Goal: Navigation & Orientation: Find specific page/section

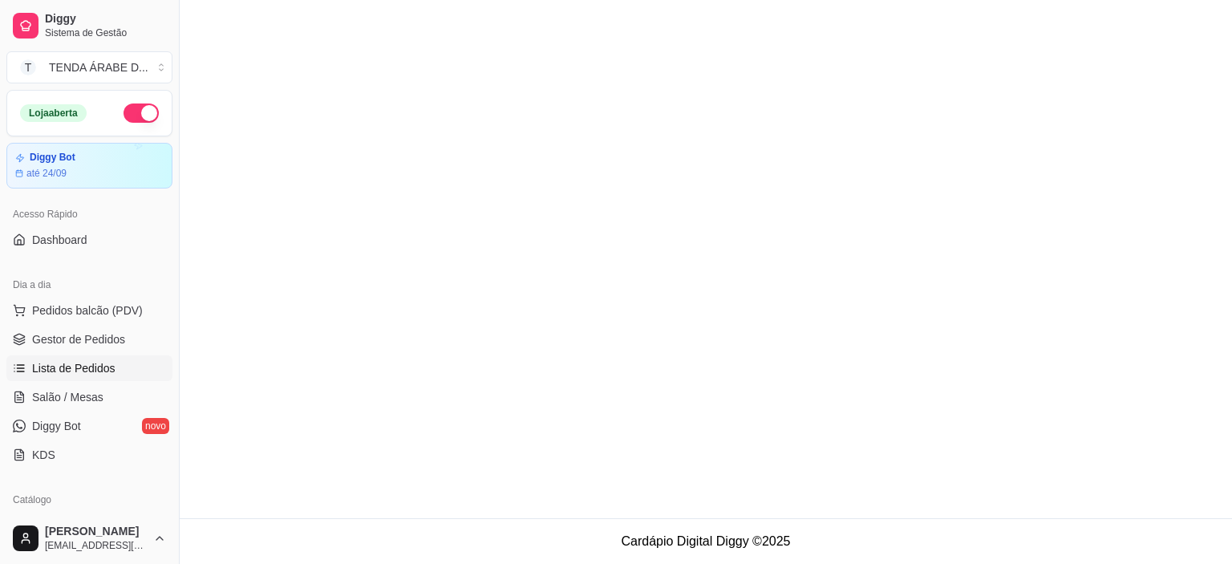
click at [56, 331] on span "Gestor de Pedidos" at bounding box center [78, 339] width 93 height 16
click at [58, 308] on span "Pedidos balcão (PDV)" at bounding box center [87, 310] width 111 height 16
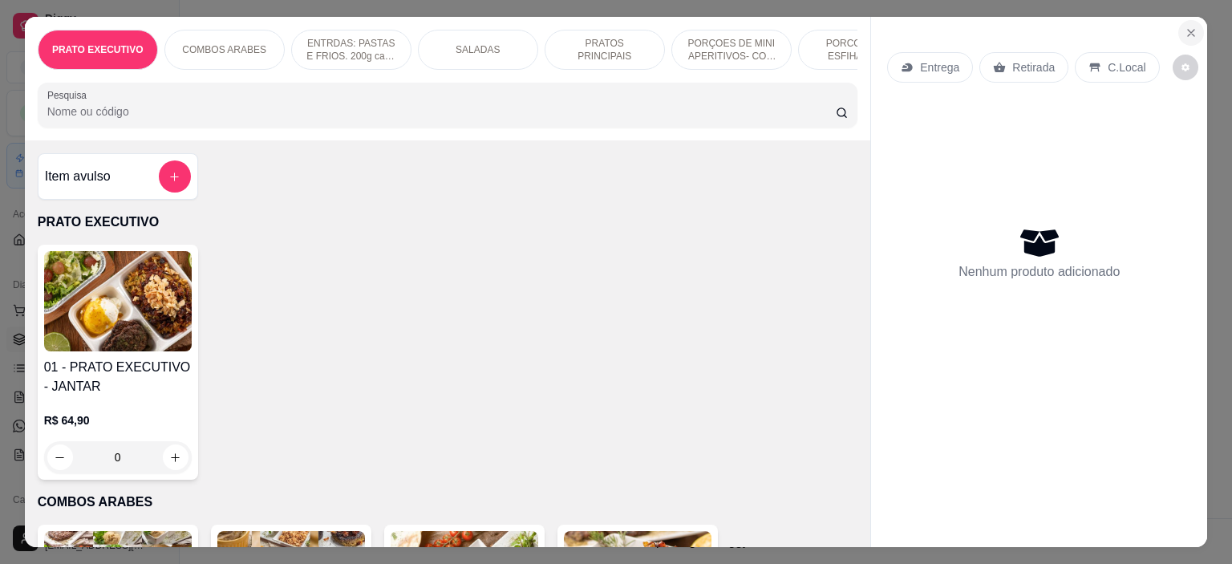
click at [1185, 32] on icon "Close" at bounding box center [1191, 32] width 13 height 13
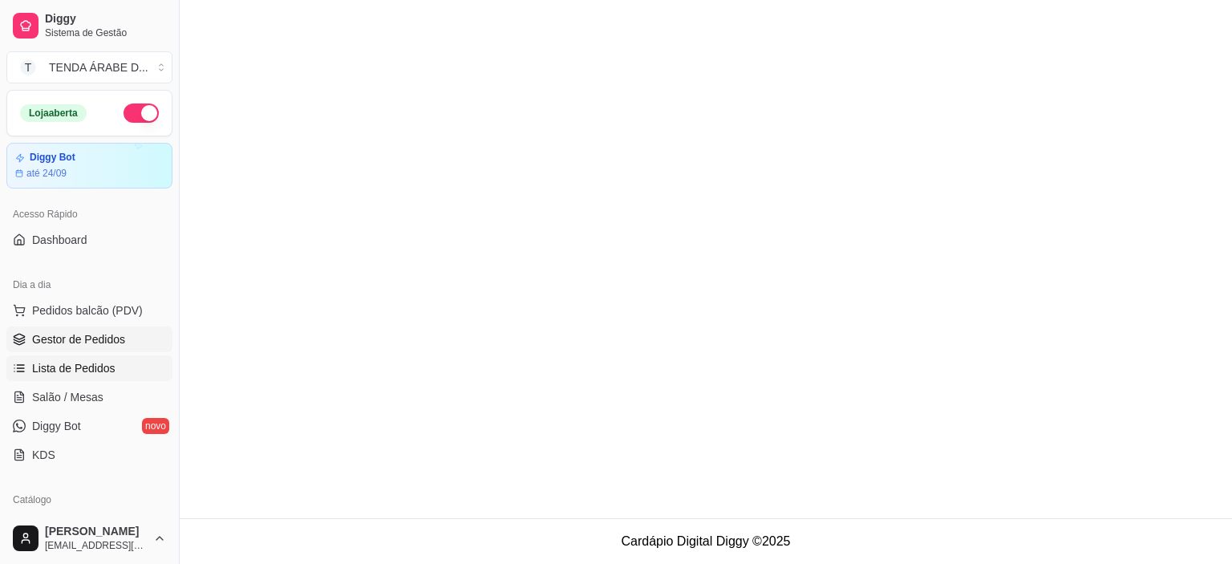
click at [65, 362] on span "Lista de Pedidos" at bounding box center [73, 368] width 83 height 16
drag, startPoint x: 64, startPoint y: 387, endPoint x: 99, endPoint y: 34, distance: 353.8
click at [64, 384] on link "Salão / Mesas" at bounding box center [89, 397] width 166 height 26
